Goal: Information Seeking & Learning: Learn about a topic

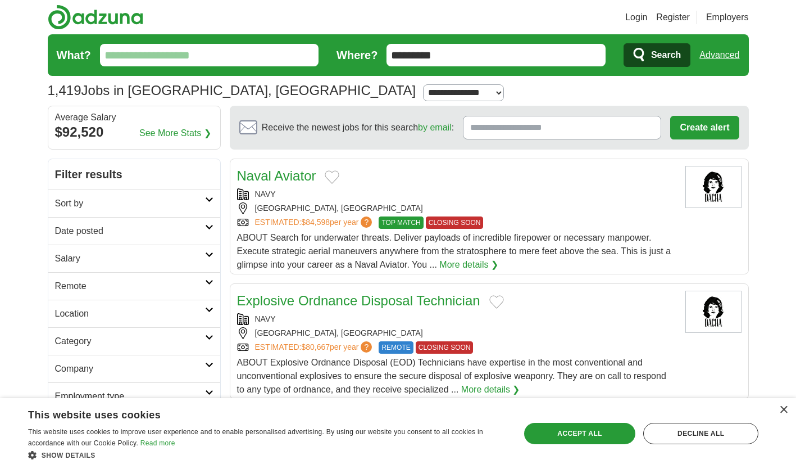
click at [180, 56] on input "What?" at bounding box center [209, 55] width 219 height 22
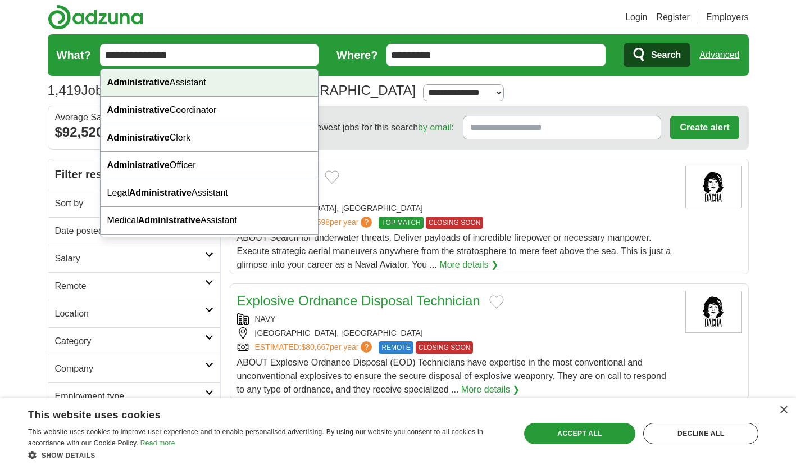
type input "**********"
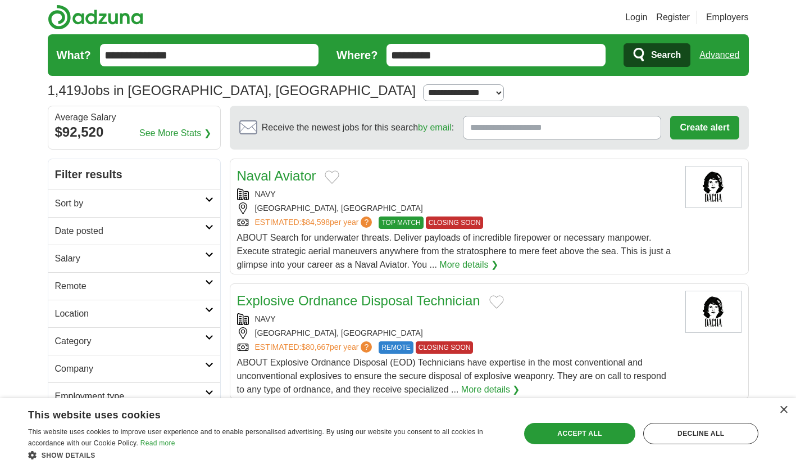
click at [644, 54] on icon "submit" at bounding box center [639, 55] width 13 height 16
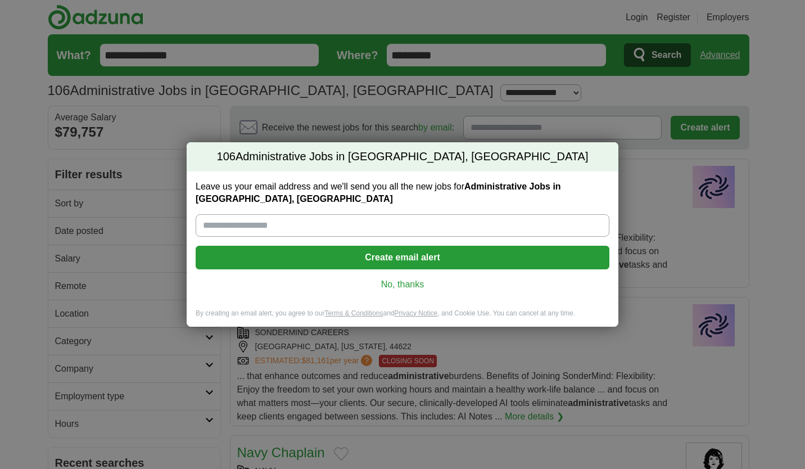
click at [412, 278] on link "No, thanks" at bounding box center [403, 284] width 396 height 12
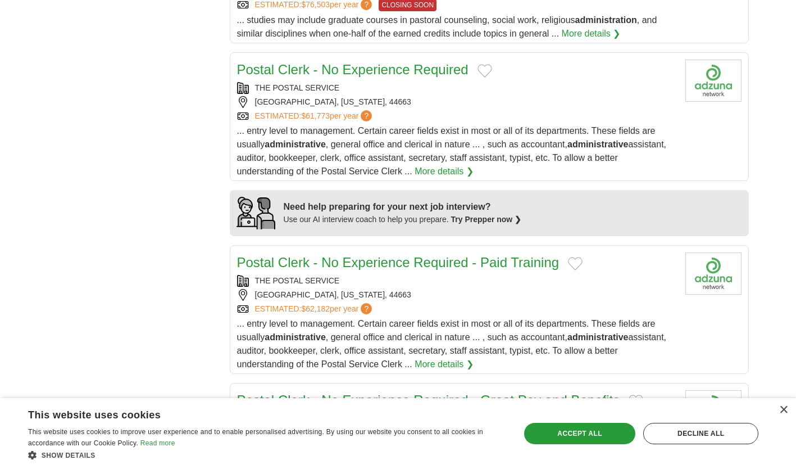
scroll to position [787, 0]
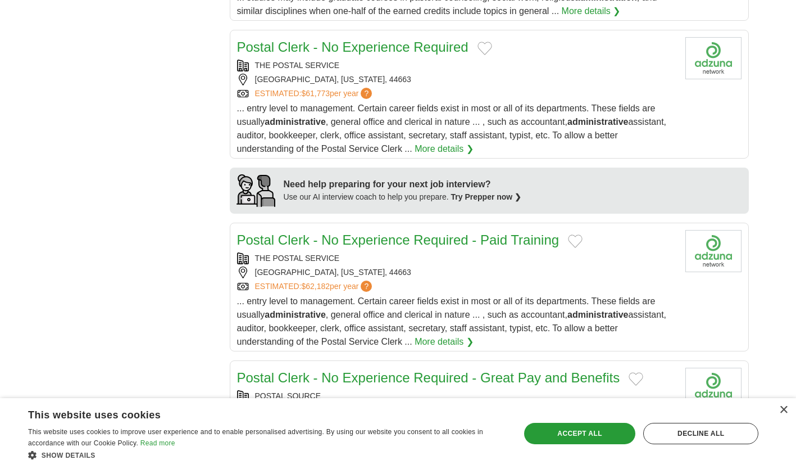
click at [433, 145] on link "More details ❯" at bounding box center [444, 148] width 59 height 13
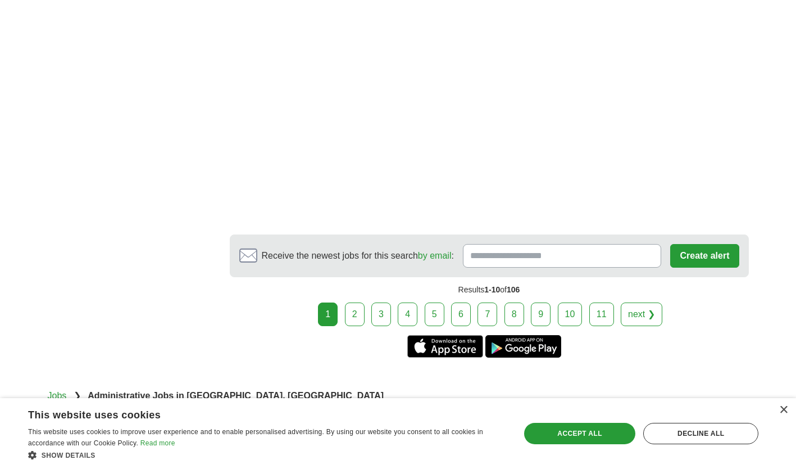
scroll to position [2120, 0]
